Goal: Find specific fact: Find specific fact

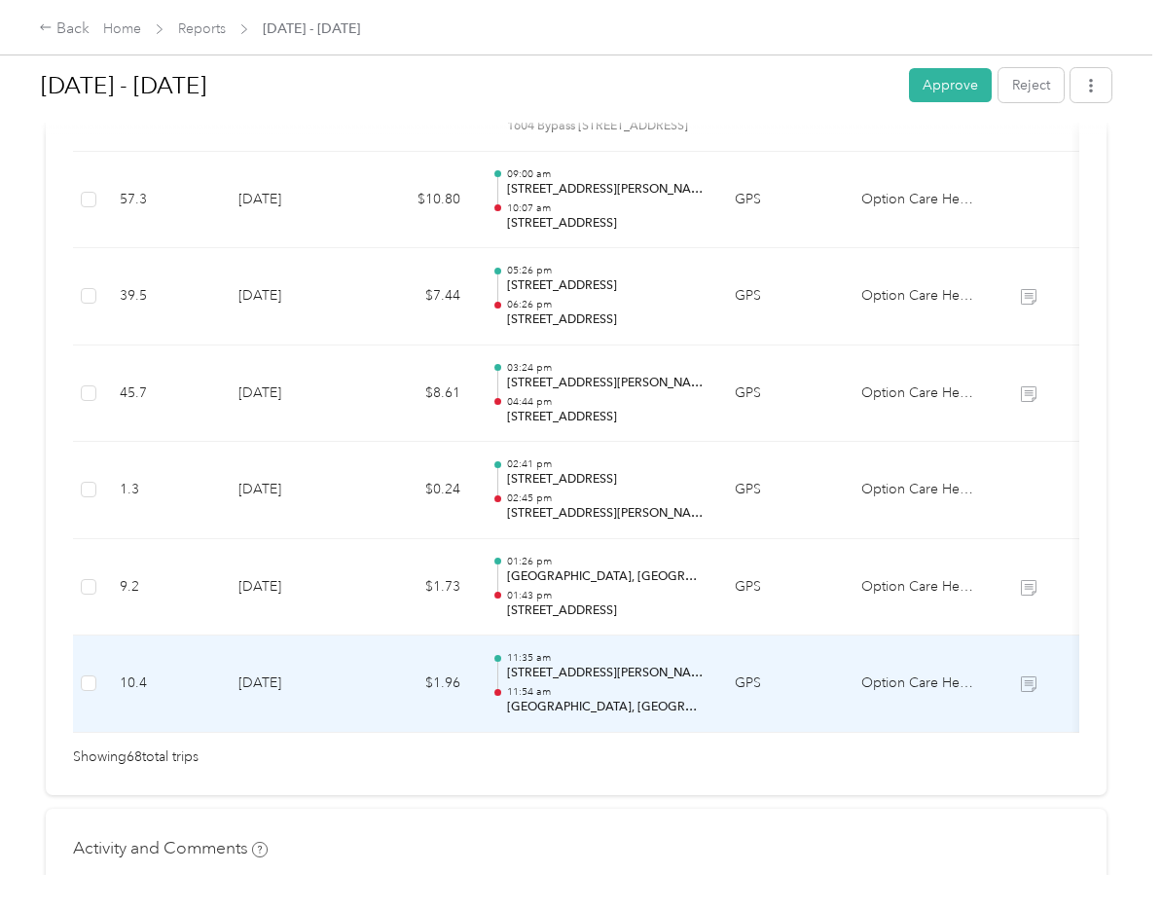
scroll to position [6521, 0]
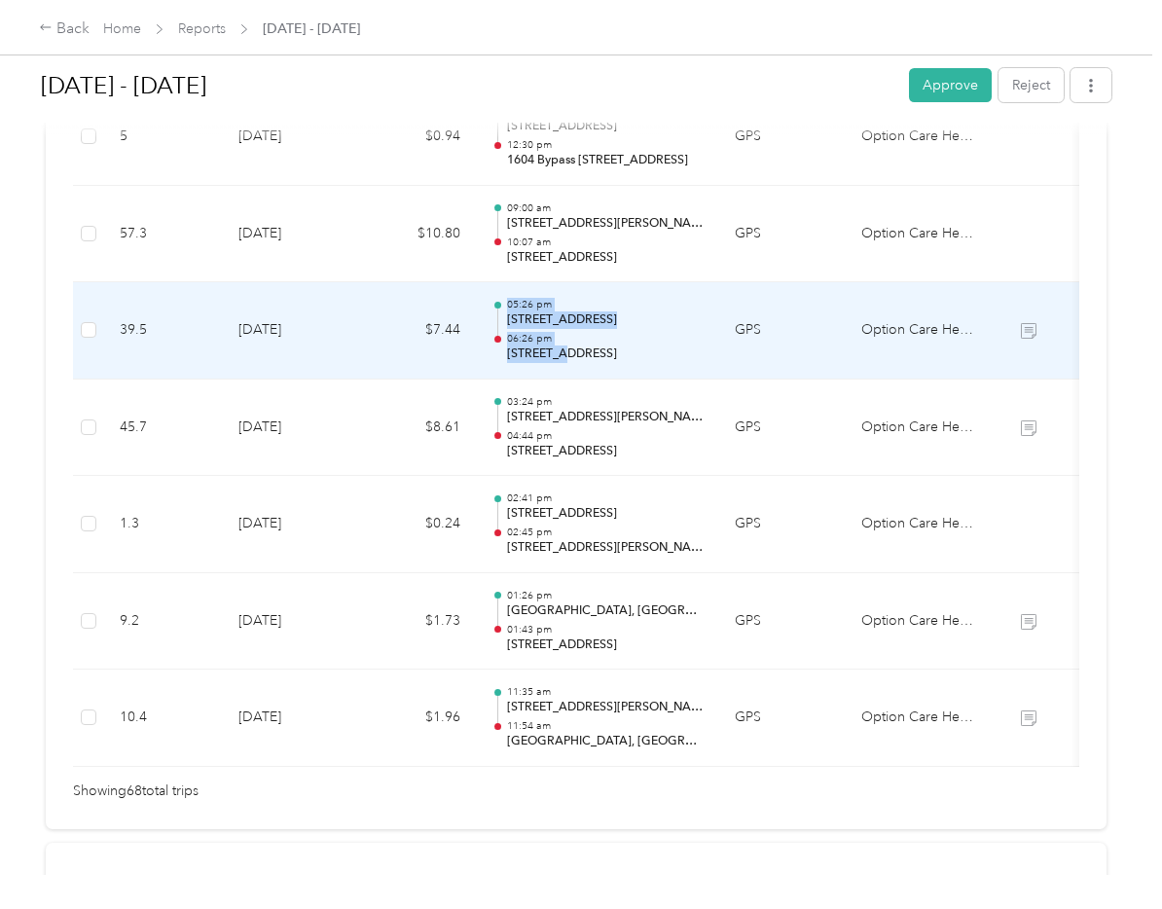
drag, startPoint x: 505, startPoint y: 353, endPoint x: 563, endPoint y: 360, distance: 57.8
click at [563, 360] on div "05:26 pm [STREET_ADDRESS][PERSON_NAME] 06:26 pm [STREET_ADDRESS]" at bounding box center [597, 330] width 212 height 65
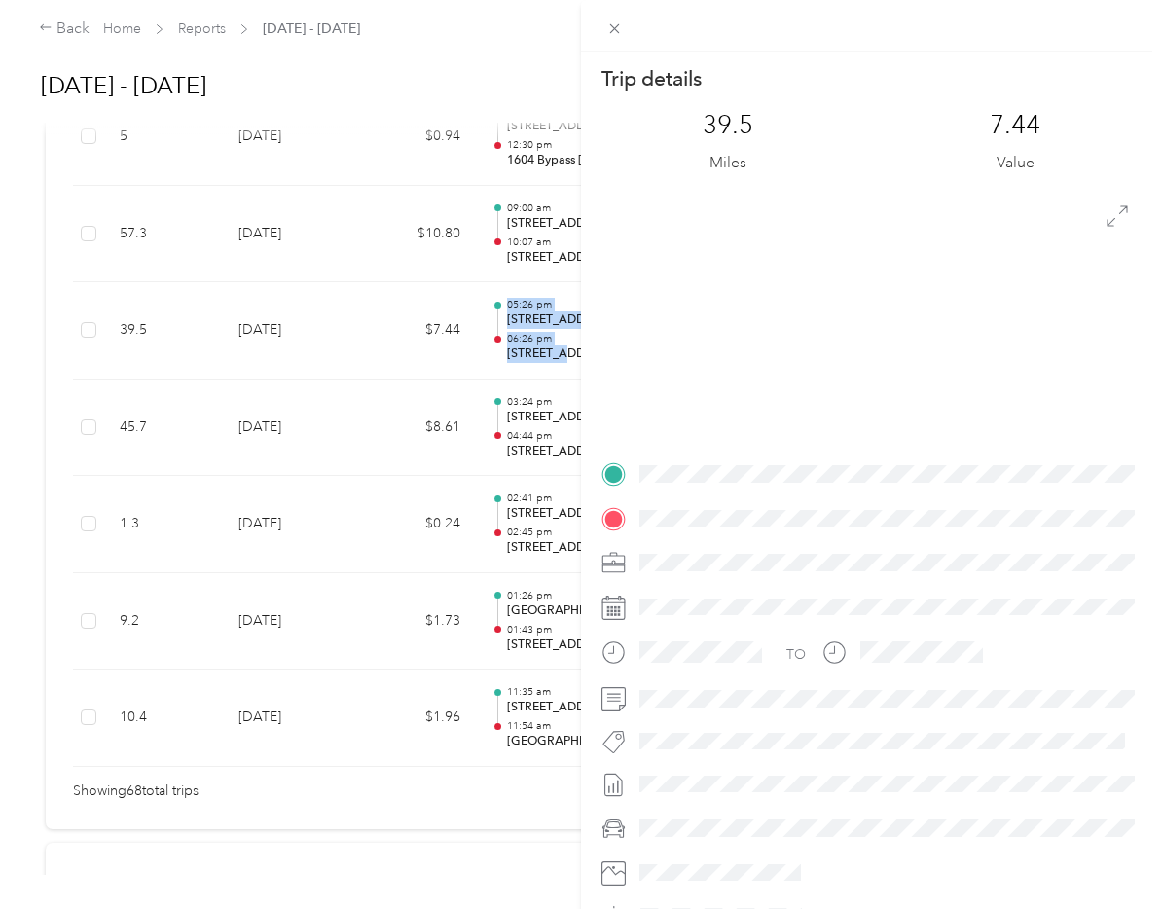
click at [537, 380] on div "Trip details This trip cannot be edited because it is either under review, appr…" at bounding box center [581, 454] width 1162 height 909
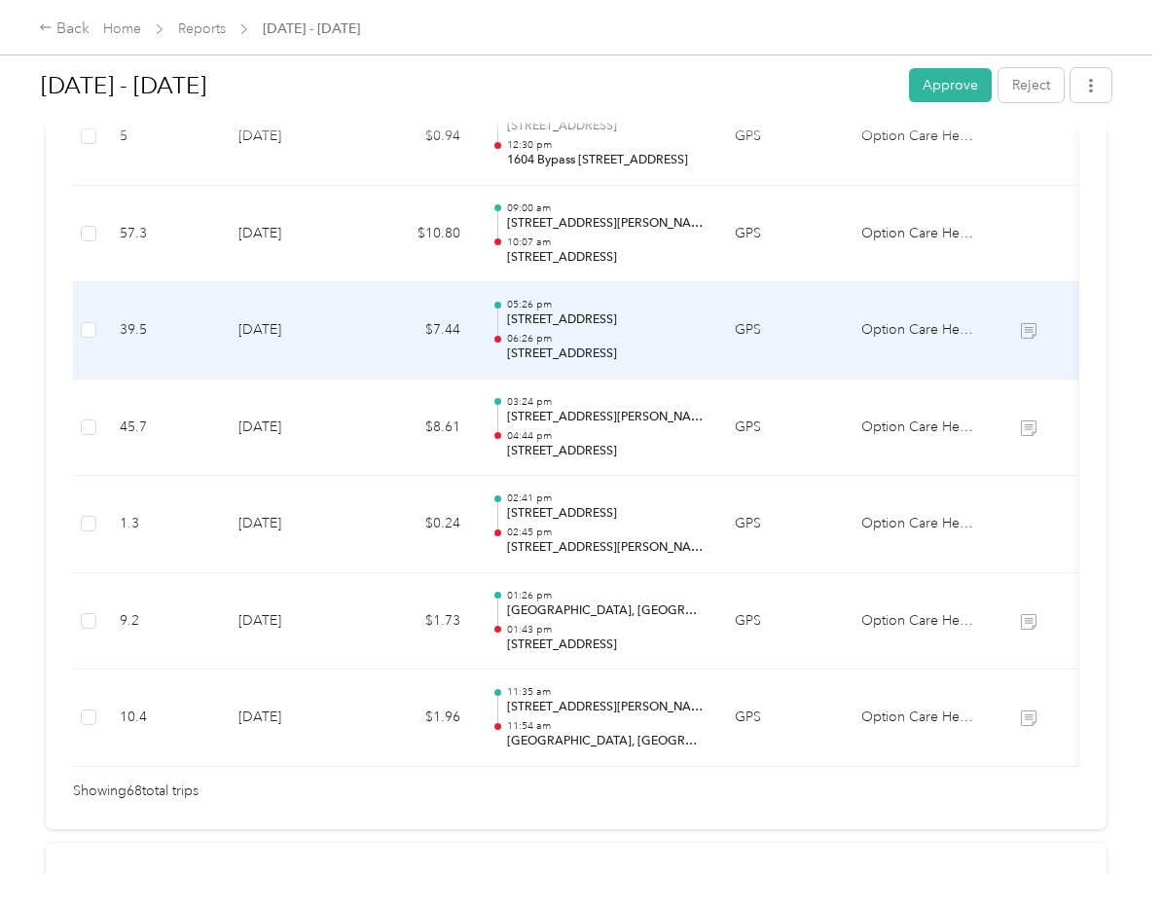
drag, startPoint x: 690, startPoint y: 360, endPoint x: 511, endPoint y: 362, distance: 179.1
click at [511, 362] on p "[STREET_ADDRESS]" at bounding box center [605, 354] width 197 height 18
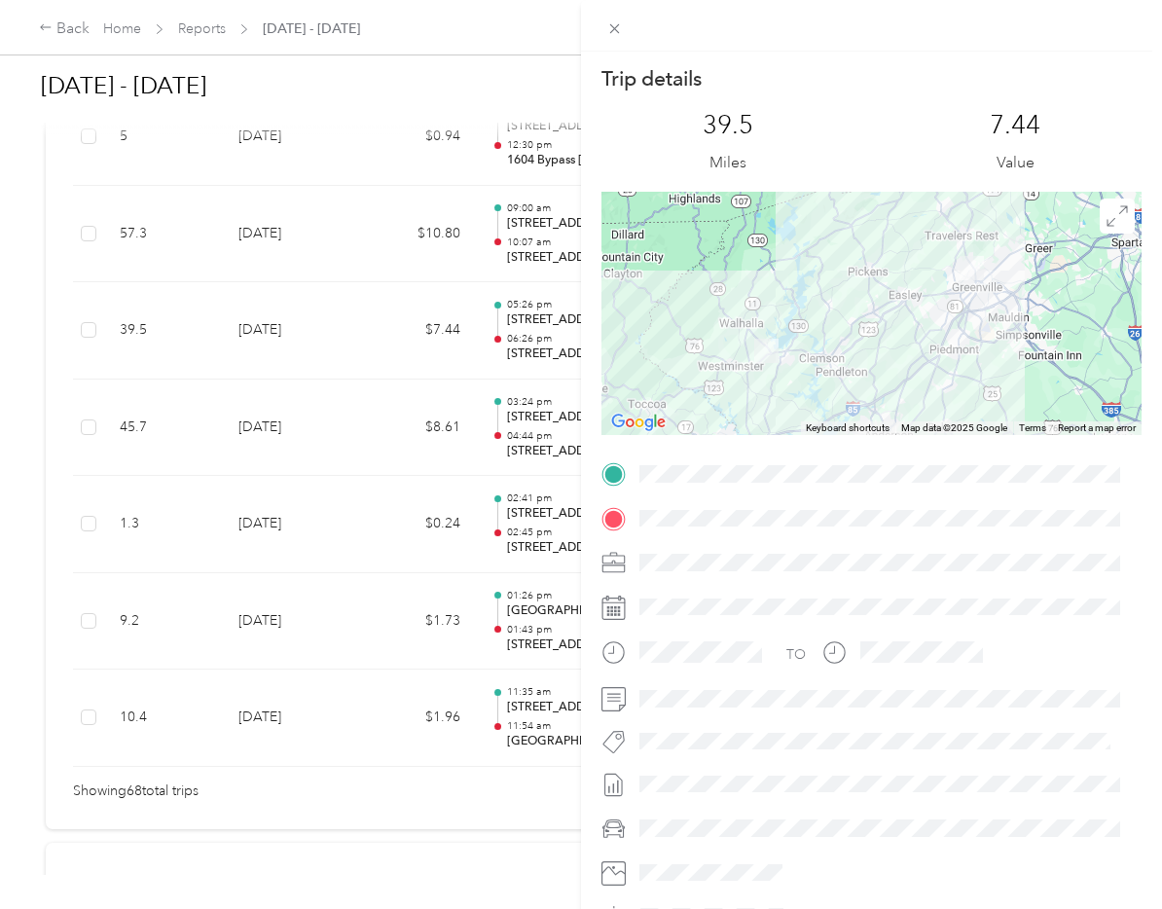
copy p "[STREET_ADDRESS]"
click at [620, 27] on icon at bounding box center [614, 28] width 17 height 17
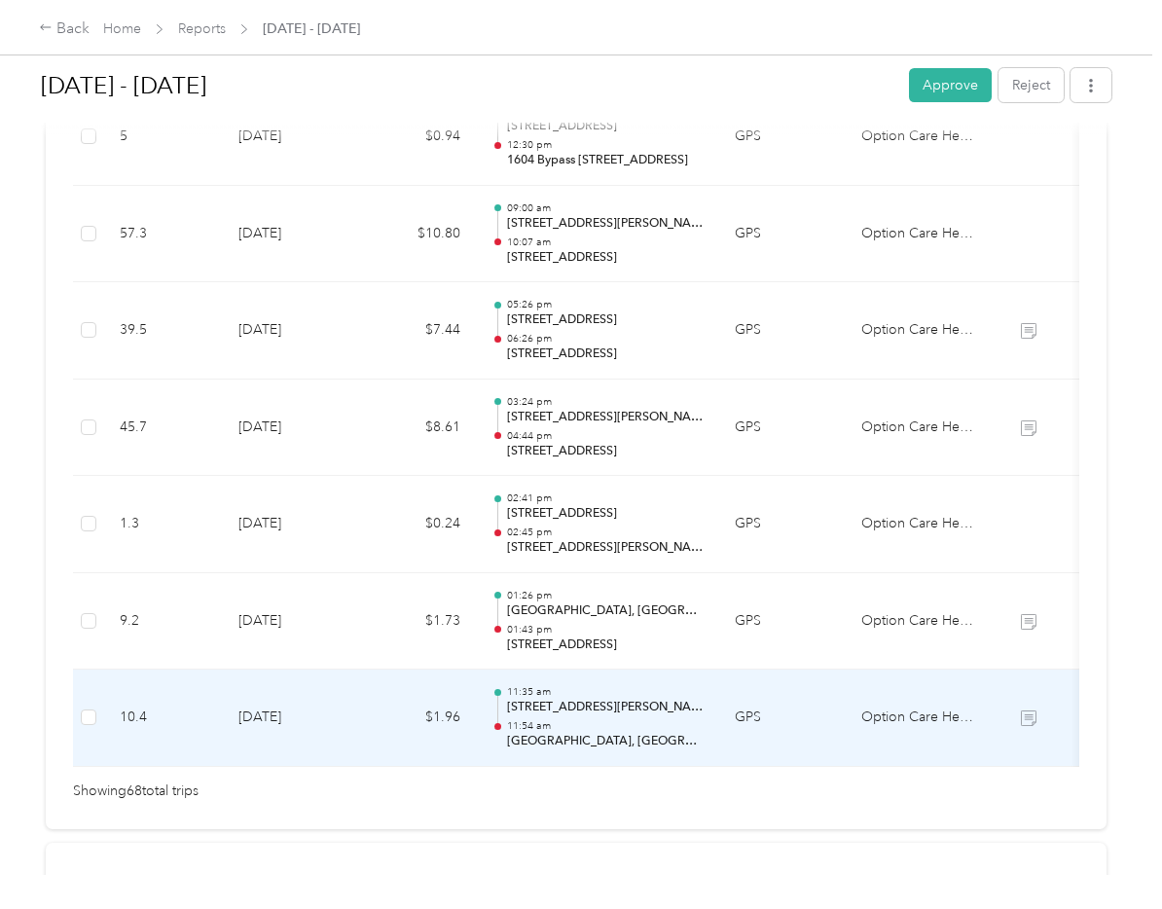
scroll to position [6423, 0]
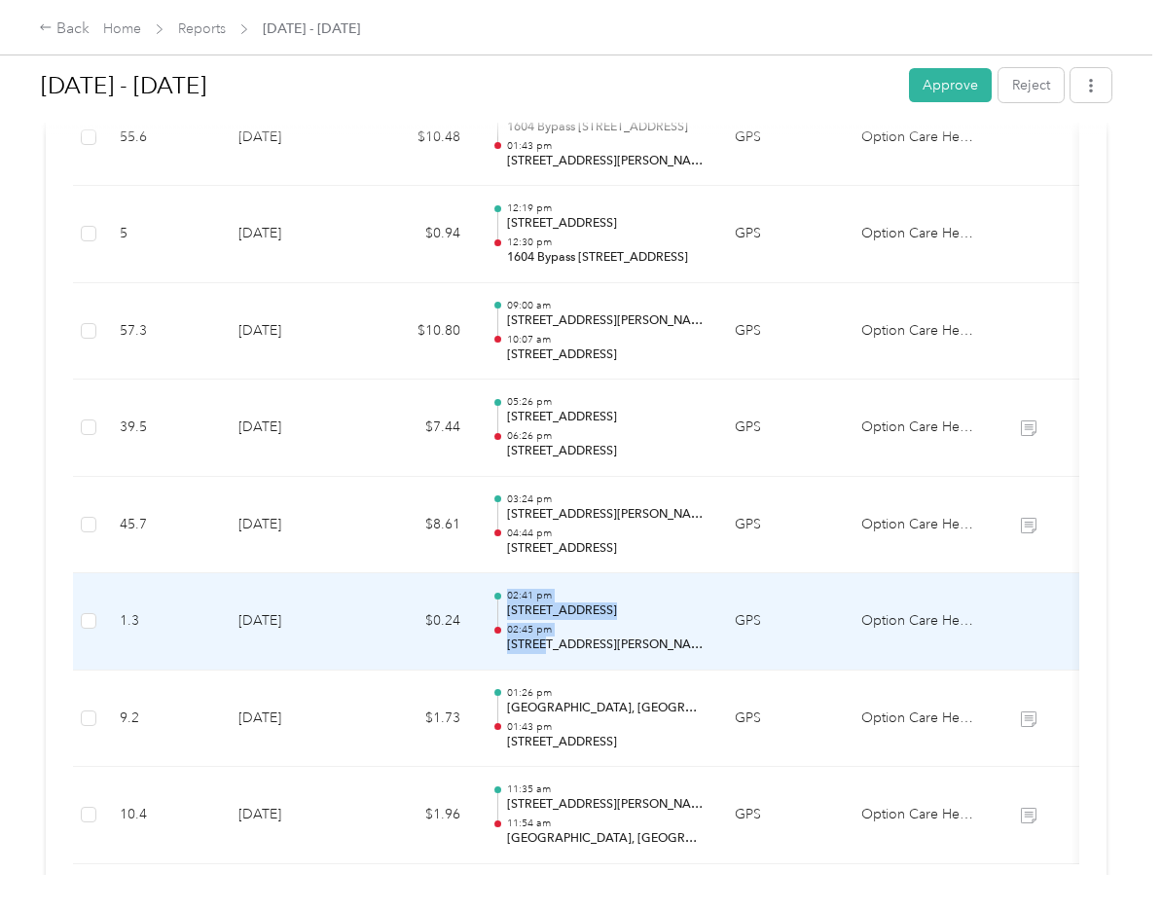
drag, startPoint x: 499, startPoint y: 651, endPoint x: 554, endPoint y: 651, distance: 54.5
click at [554, 651] on div "02:41 pm [STREET_ADDRESS] 02:45 pm [STREET_ADDRESS][PERSON_NAME]" at bounding box center [597, 621] width 212 height 65
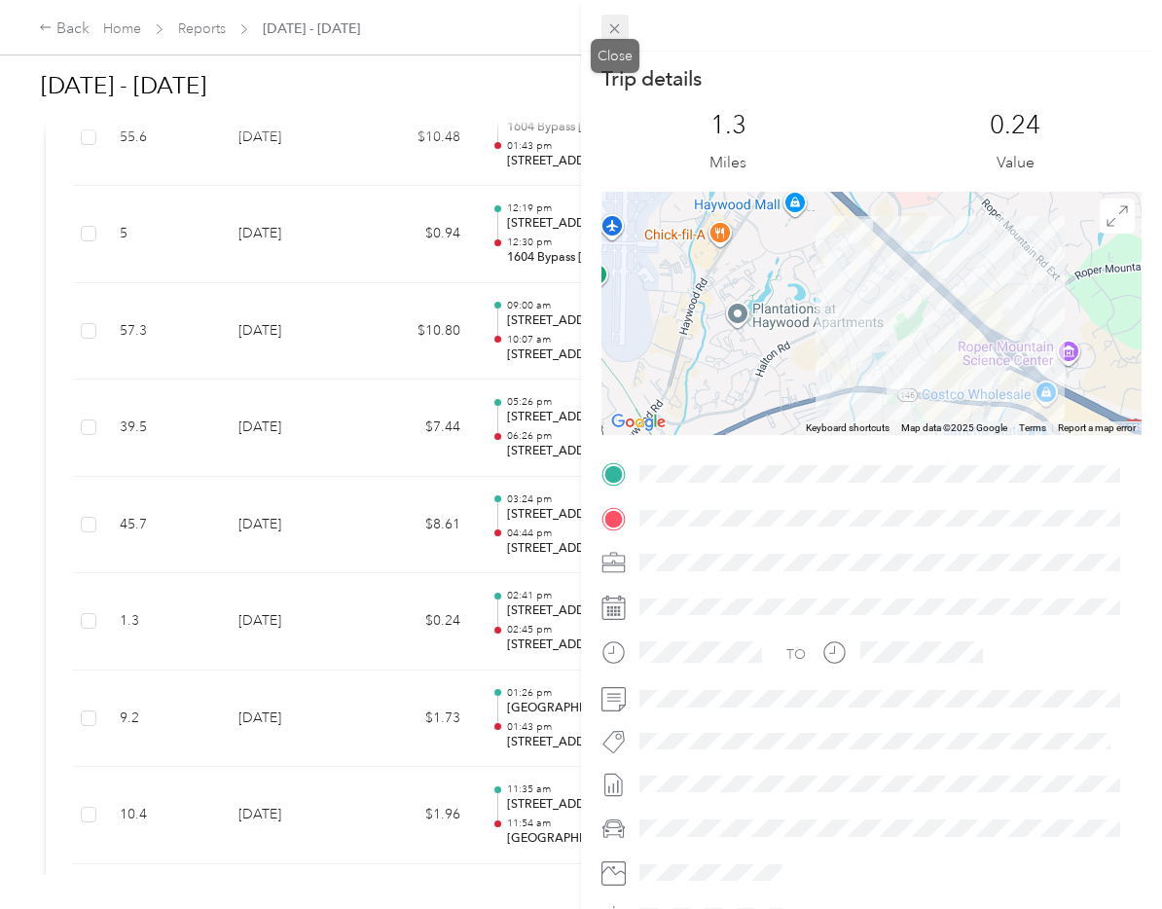
click at [613, 30] on icon at bounding box center [614, 28] width 17 height 17
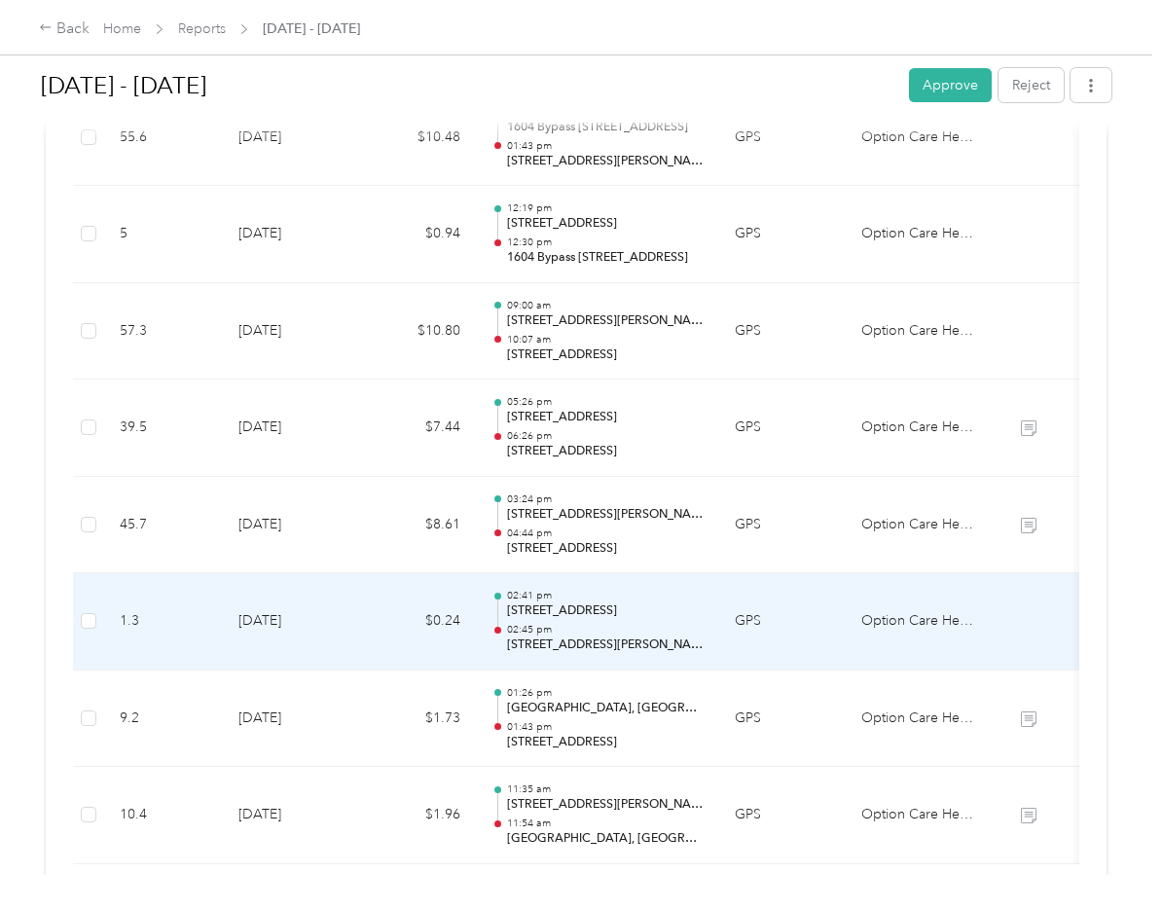
drag, startPoint x: 702, startPoint y: 654, endPoint x: 508, endPoint y: 660, distance: 193.8
click at [508, 660] on td "02:41 pm [STREET_ADDRESS] 02:45 pm [STREET_ADDRESS][PERSON_NAME]" at bounding box center [597, 621] width 243 height 97
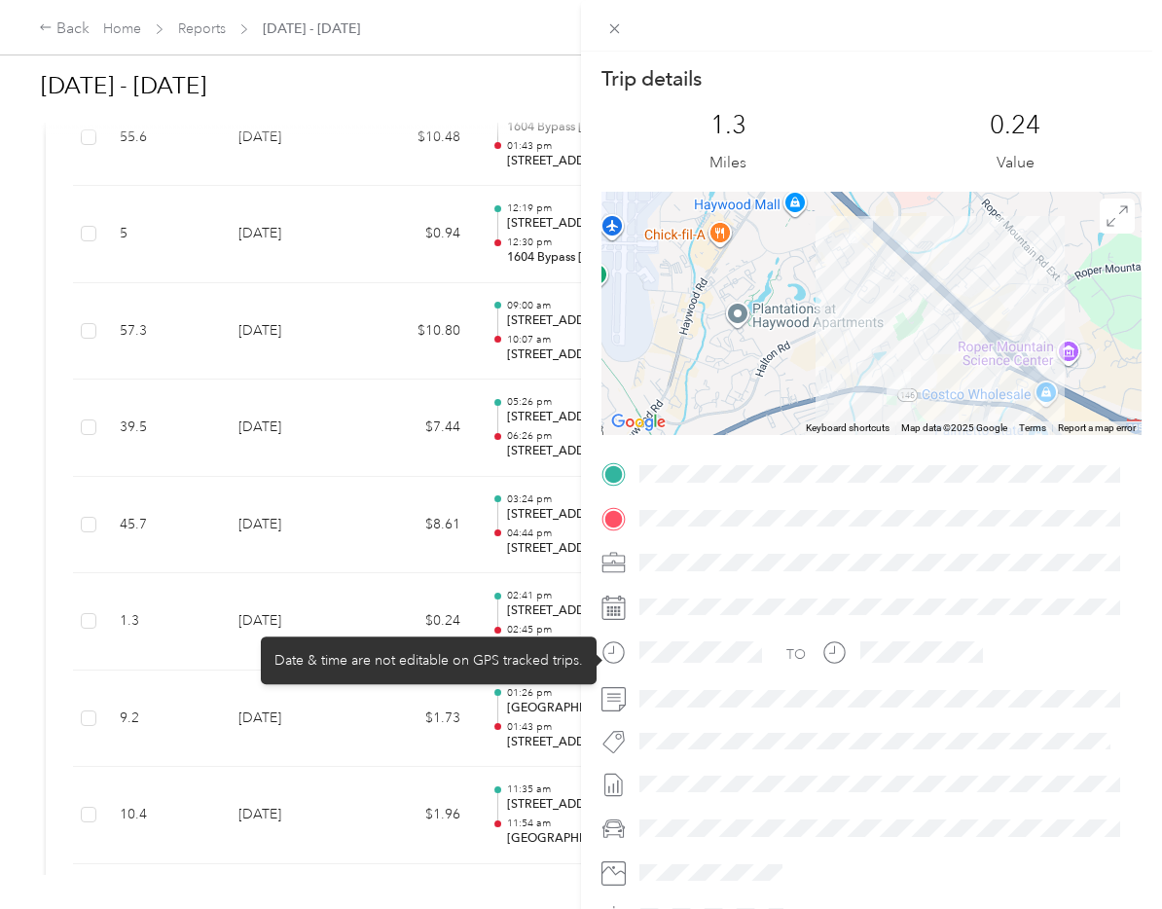
copy p "[STREET_ADDRESS][PERSON_NAME]"
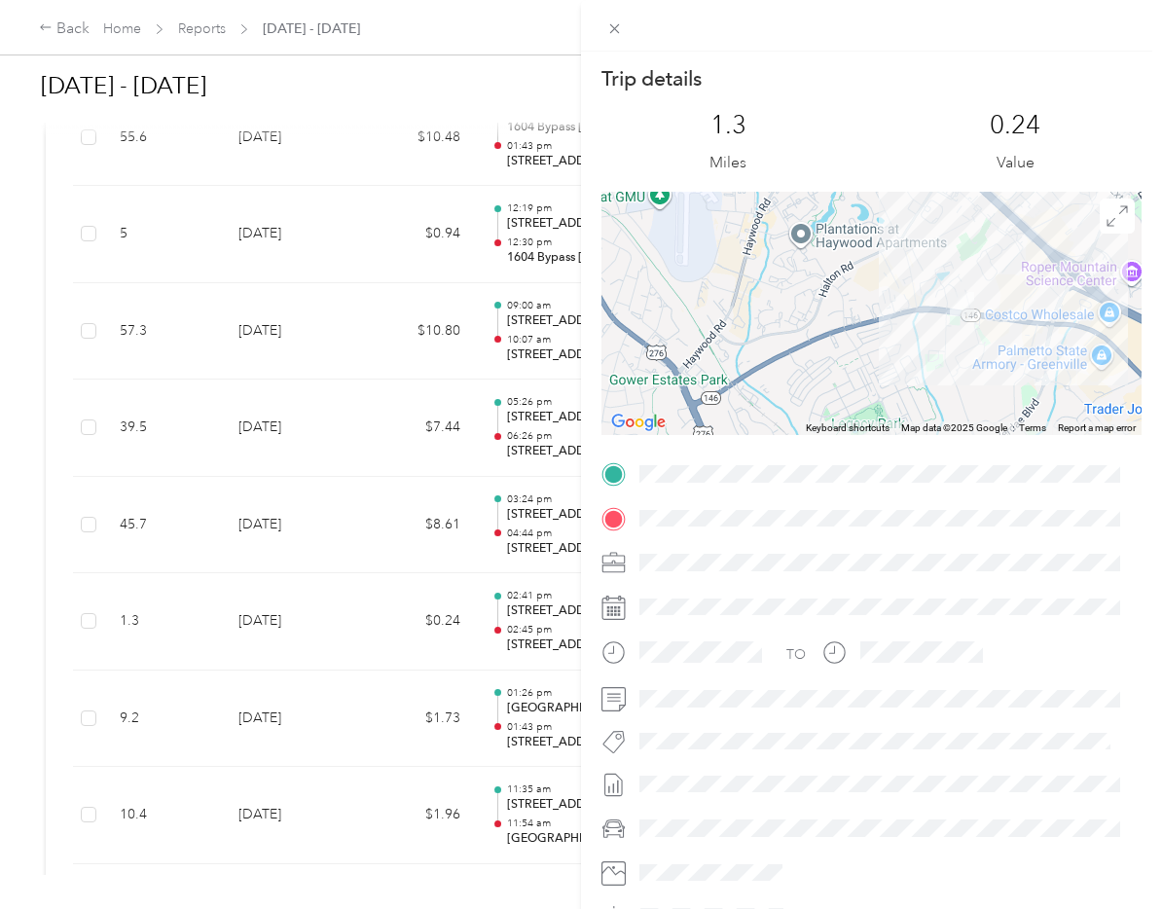
drag, startPoint x: 1017, startPoint y: 388, endPoint x: 1080, endPoint y: 307, distance: 103.4
click at [1080, 307] on div at bounding box center [871, 313] width 540 height 243
click at [537, 810] on div "Trip details This trip cannot be edited because it is either under review, appr…" at bounding box center [581, 454] width 1162 height 909
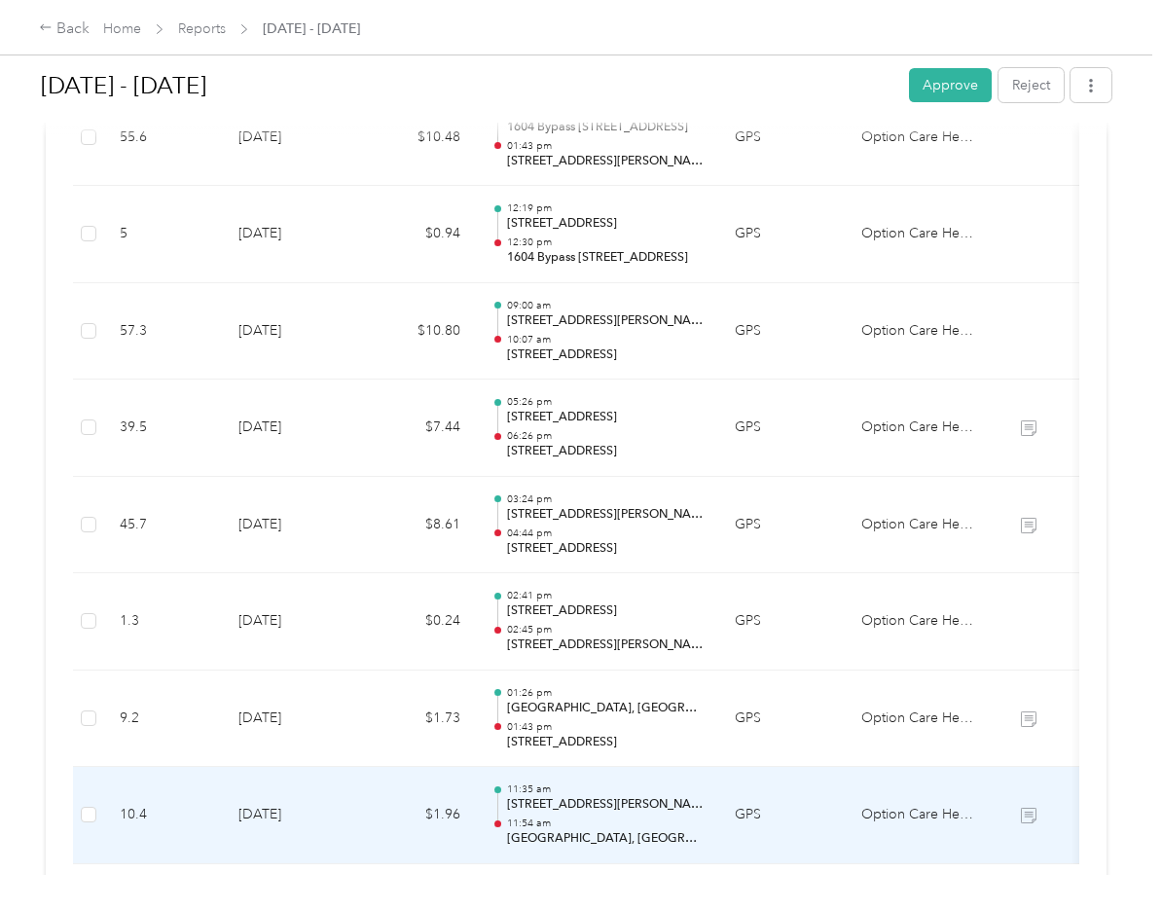
click at [535, 802] on p "[STREET_ADDRESS][PERSON_NAME]" at bounding box center [605, 805] width 197 height 18
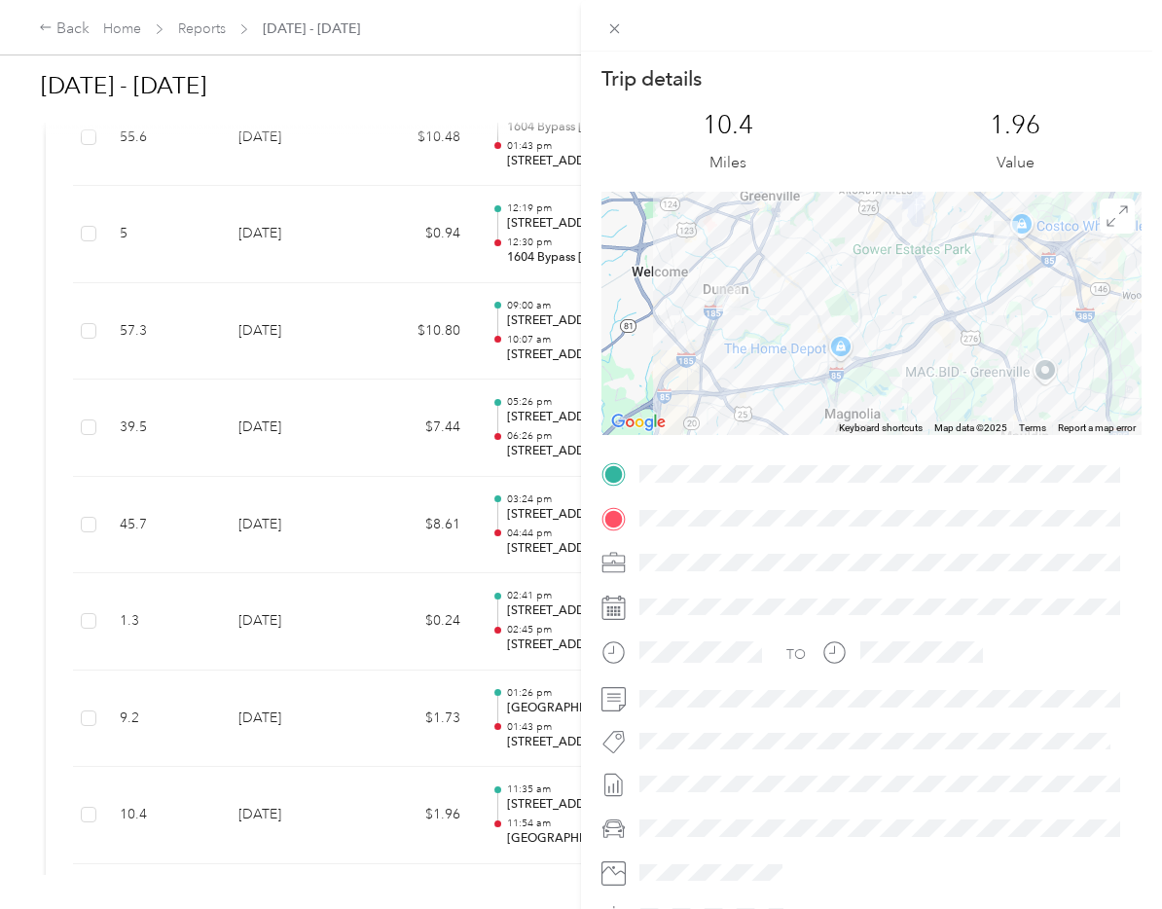
click at [1000, 236] on img at bounding box center [1006, 233] width 24 height 24
click at [724, 301] on img at bounding box center [728, 299] width 24 height 24
click at [549, 787] on div "Trip details This trip cannot be edited because it is either under review, appr…" at bounding box center [581, 454] width 1162 height 909
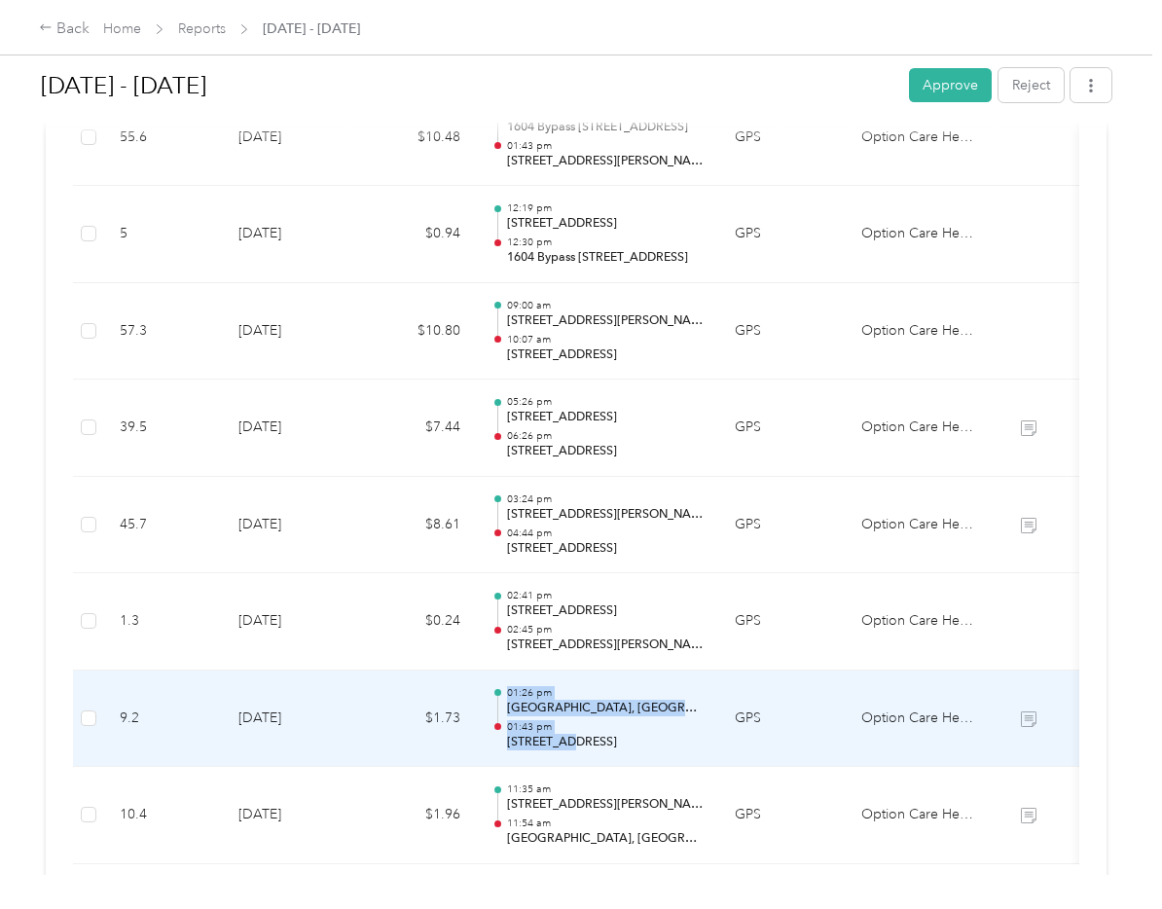
drag, startPoint x: 500, startPoint y: 748, endPoint x: 570, endPoint y: 759, distance: 70.9
click at [570, 759] on td "01:26 pm [GEOGRAPHIC_DATA], [GEOGRAPHIC_DATA] 01:43 pm [STREET_ADDRESS]" at bounding box center [597, 719] width 243 height 97
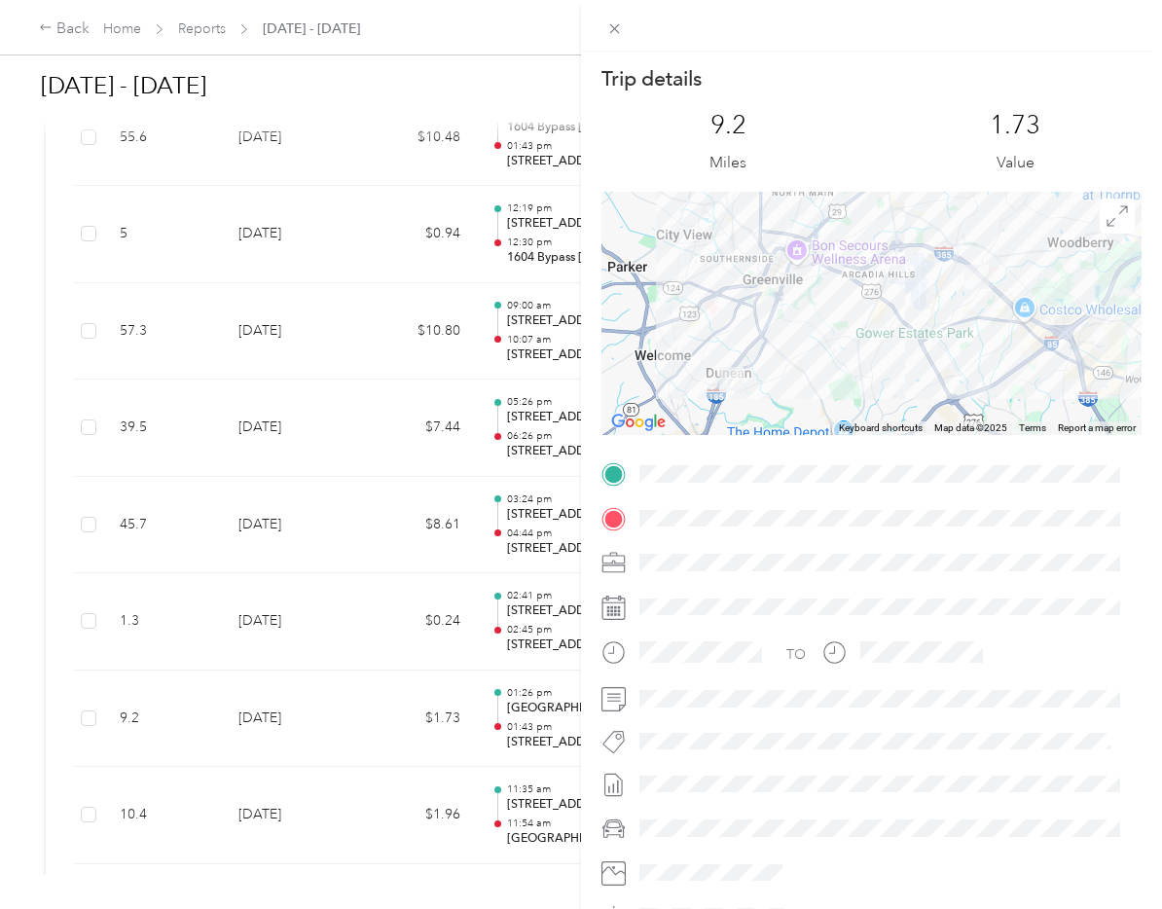
click at [557, 765] on div "Trip details This trip cannot be edited because it is either under review, appr…" at bounding box center [581, 454] width 1162 height 909
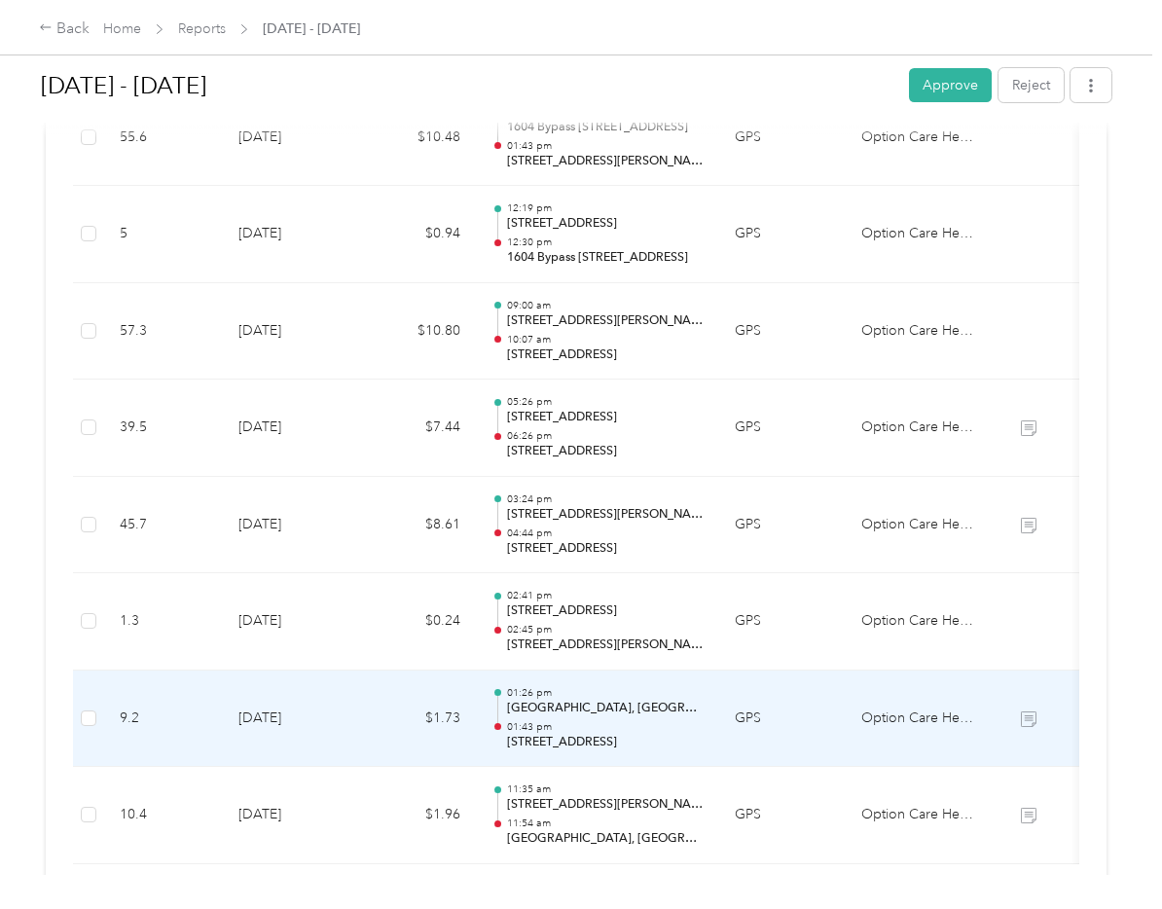
drag, startPoint x: 693, startPoint y: 747, endPoint x: 509, endPoint y: 744, distance: 184.0
click at [509, 744] on p "[STREET_ADDRESS]" at bounding box center [605, 743] width 197 height 18
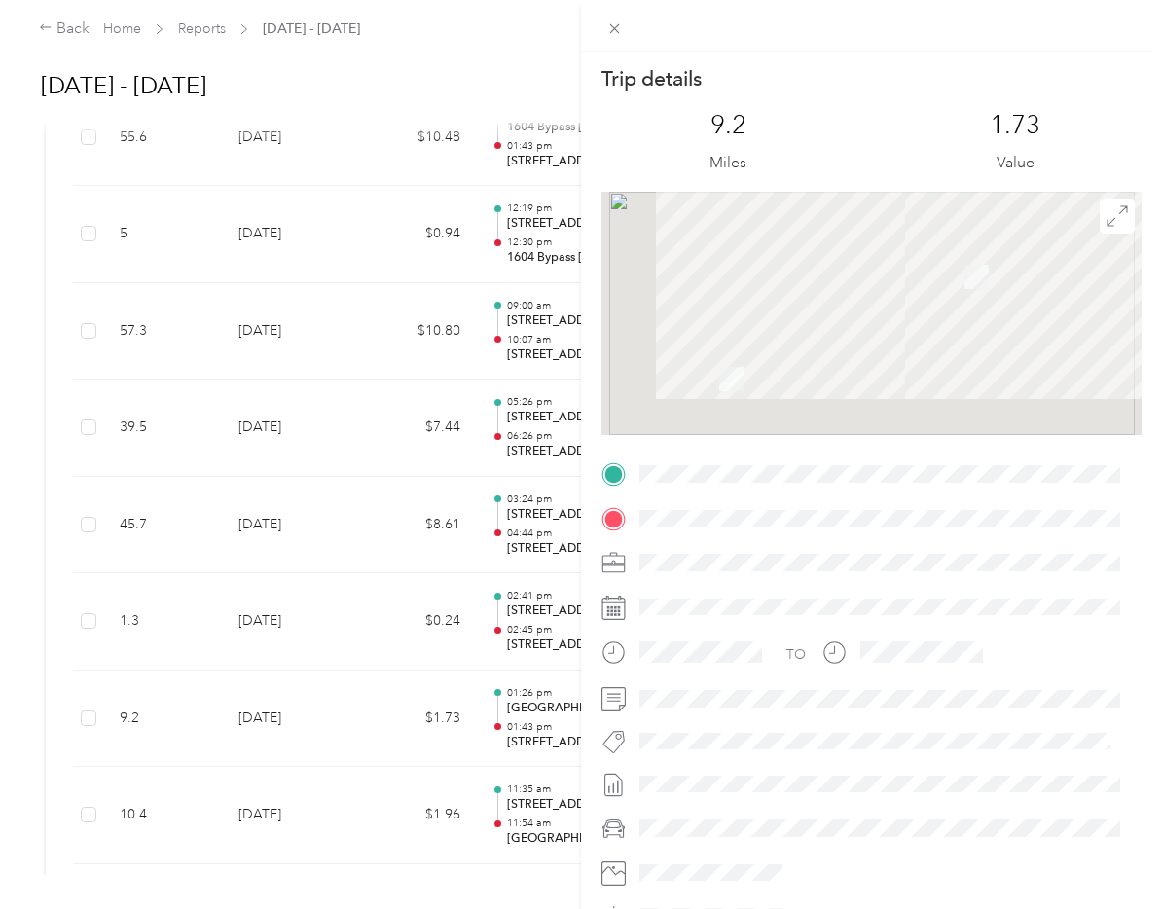
copy p "[STREET_ADDRESS]"
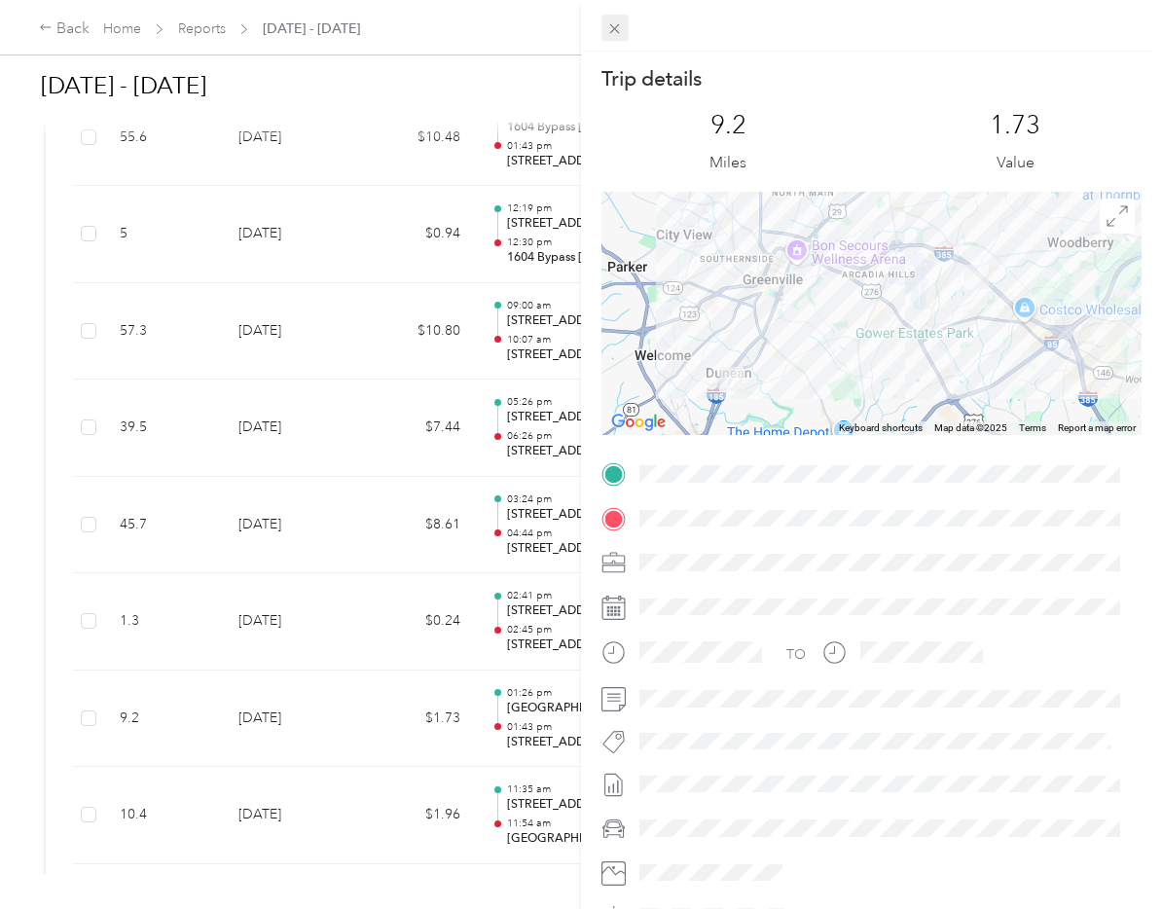
click at [611, 26] on icon at bounding box center [614, 28] width 17 height 17
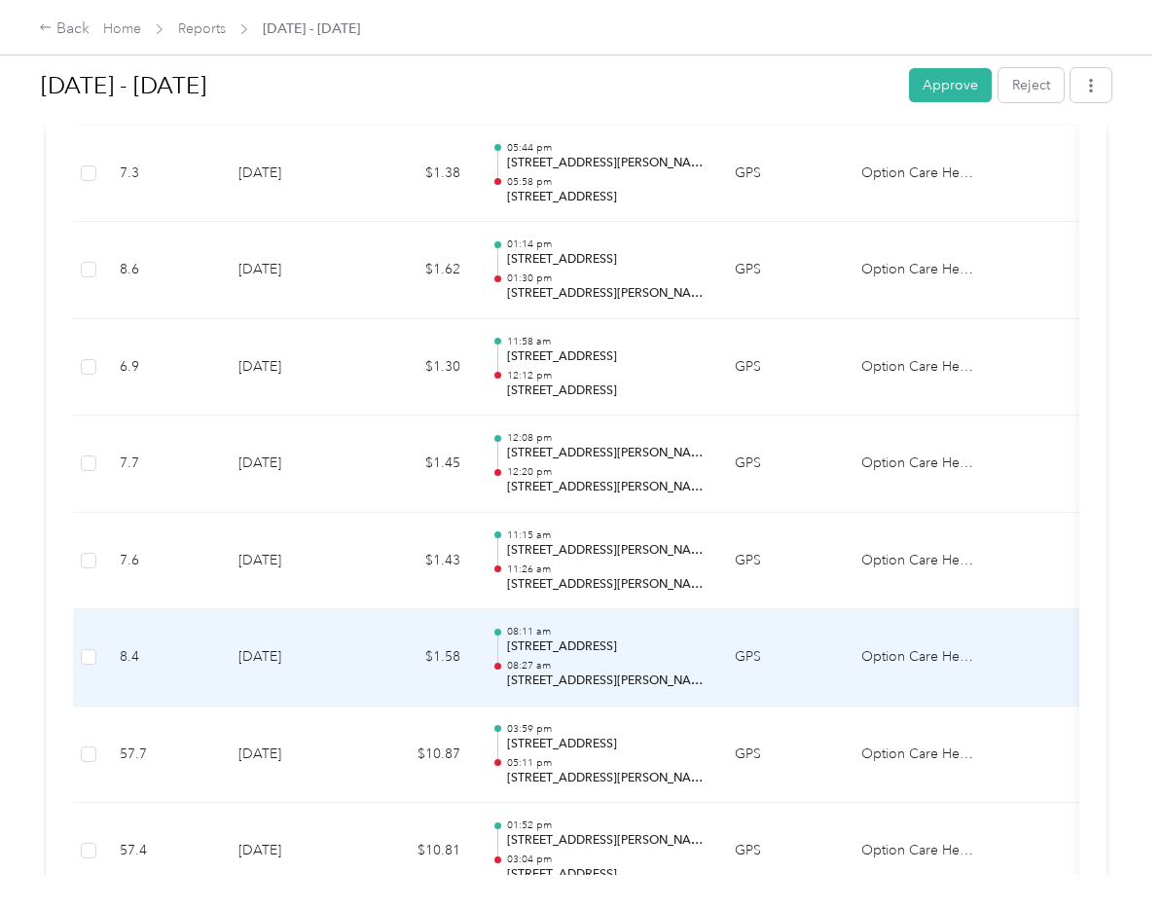
scroll to position [584, 0]
